Goal: Use online tool/utility: Use online tool/utility

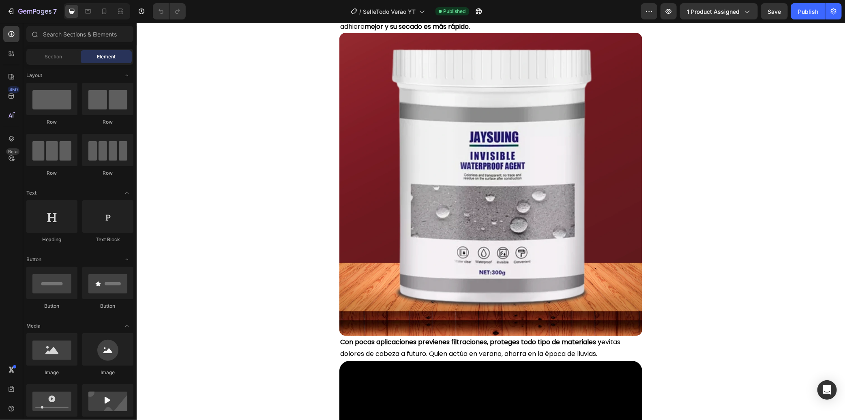
scroll to position [1442, 0]
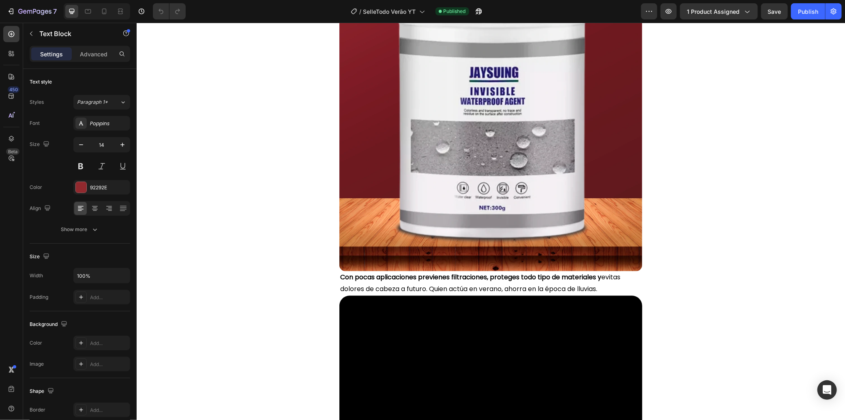
scroll to position [946, 0]
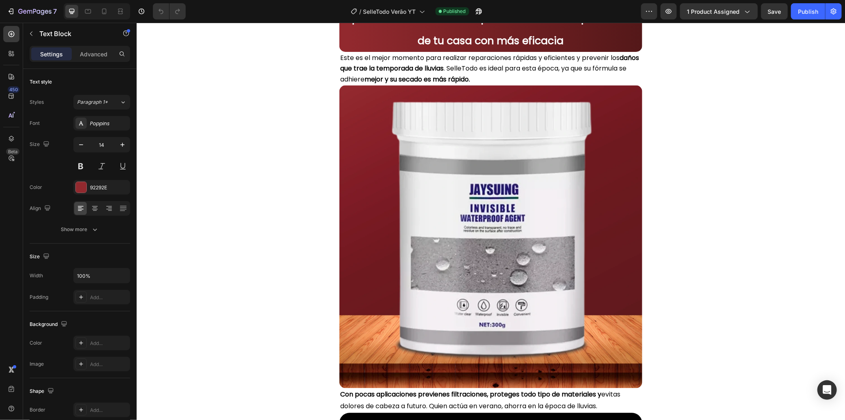
scroll to position [766, 0]
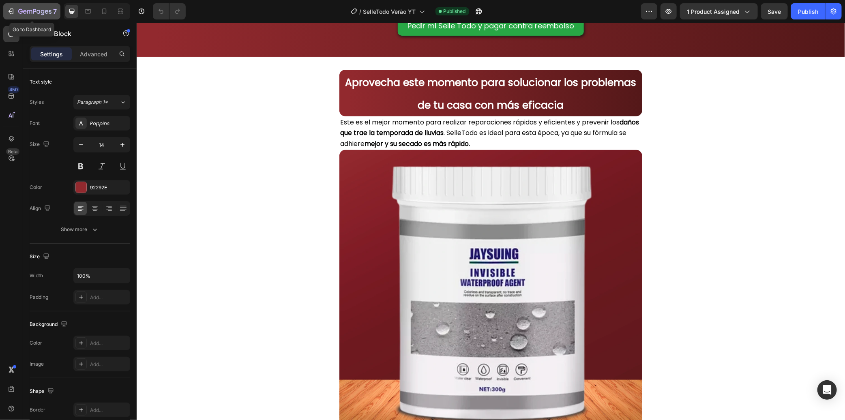
click at [21, 13] on icon "button" at bounding box center [20, 11] width 4 height 5
